Goal: Communication & Community: Share content

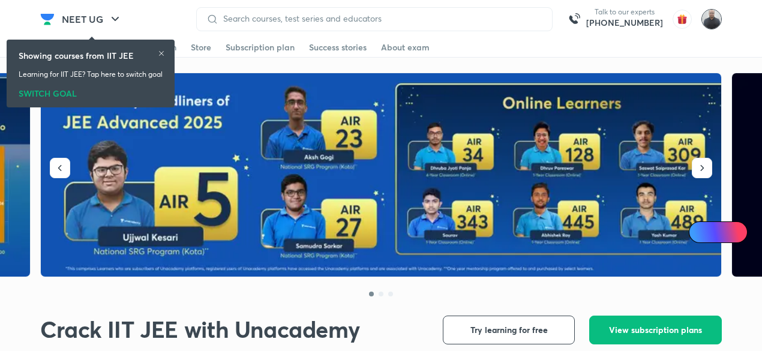
click at [712, 22] on img at bounding box center [711, 19] width 20 height 20
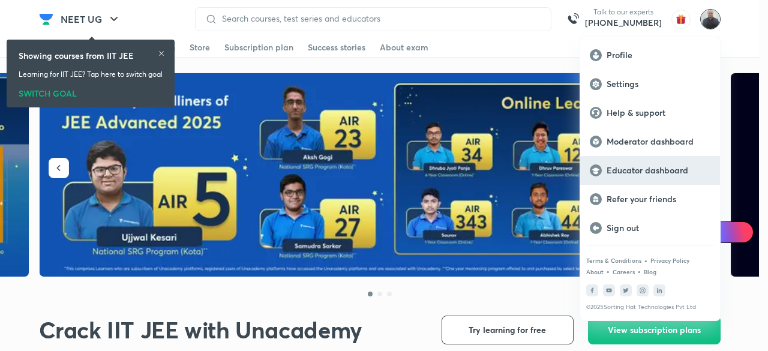
click at [655, 171] on p "Educator dashboard" at bounding box center [658, 170] width 104 height 11
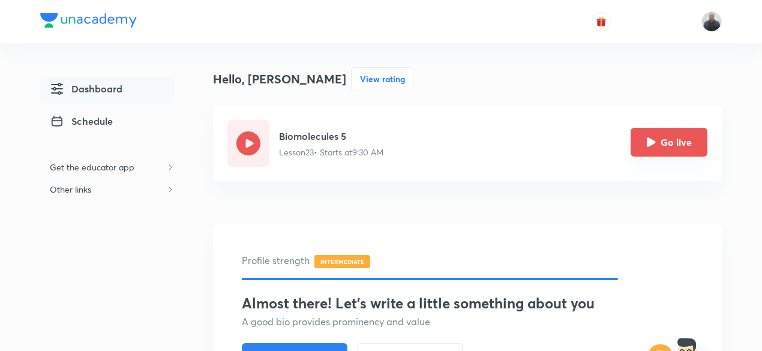
click at [684, 146] on button "Go live" at bounding box center [668, 142] width 77 height 29
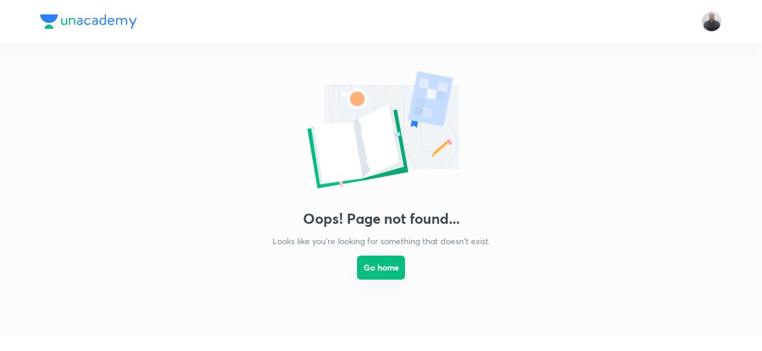
click at [395, 270] on button "Go home" at bounding box center [381, 268] width 48 height 24
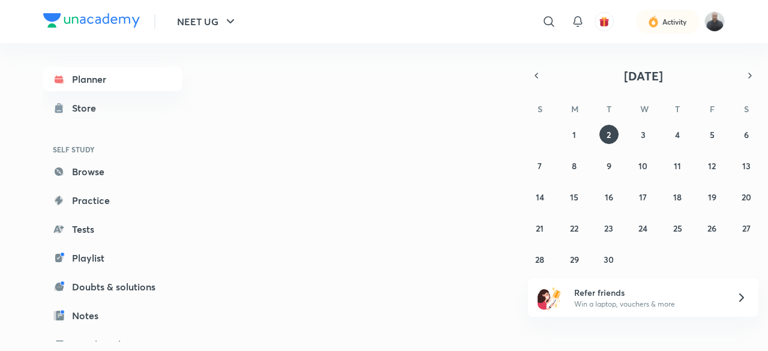
click at [716, 26] on img at bounding box center [714, 21] width 20 height 20
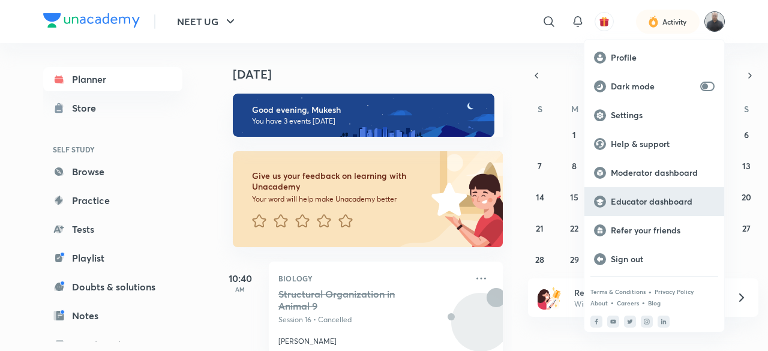
click at [652, 202] on p "Educator dashboard" at bounding box center [663, 201] width 104 height 11
